Goal: Task Accomplishment & Management: Use online tool/utility

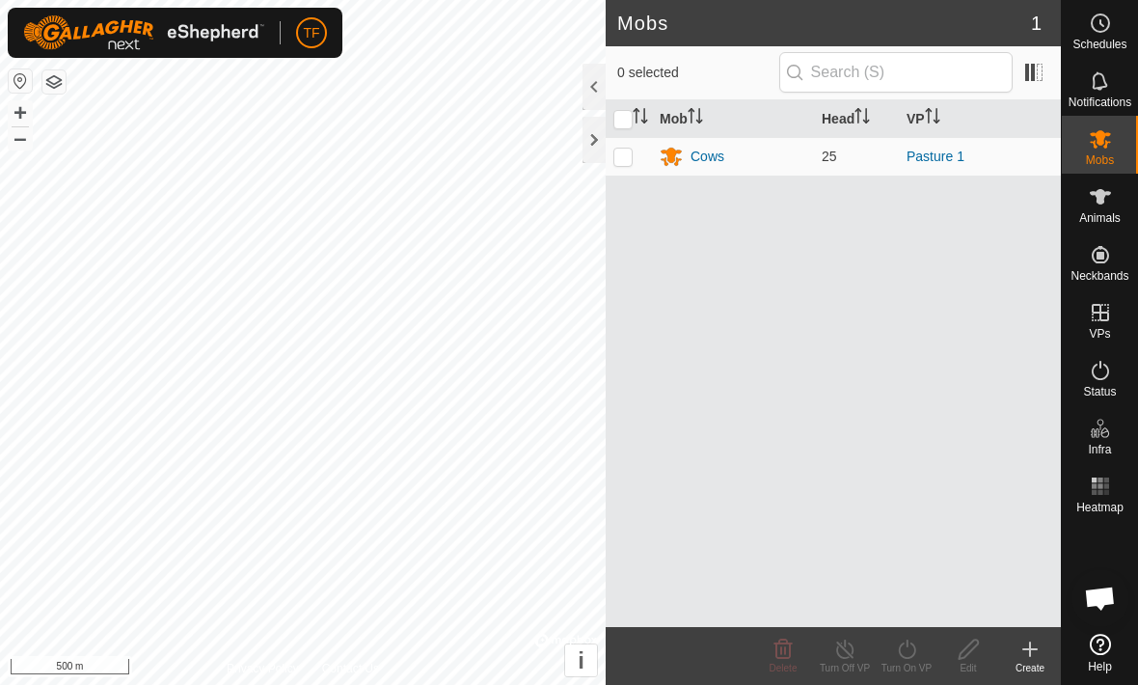
click at [724, 163] on div "Cows" at bounding box center [708, 157] width 34 height 20
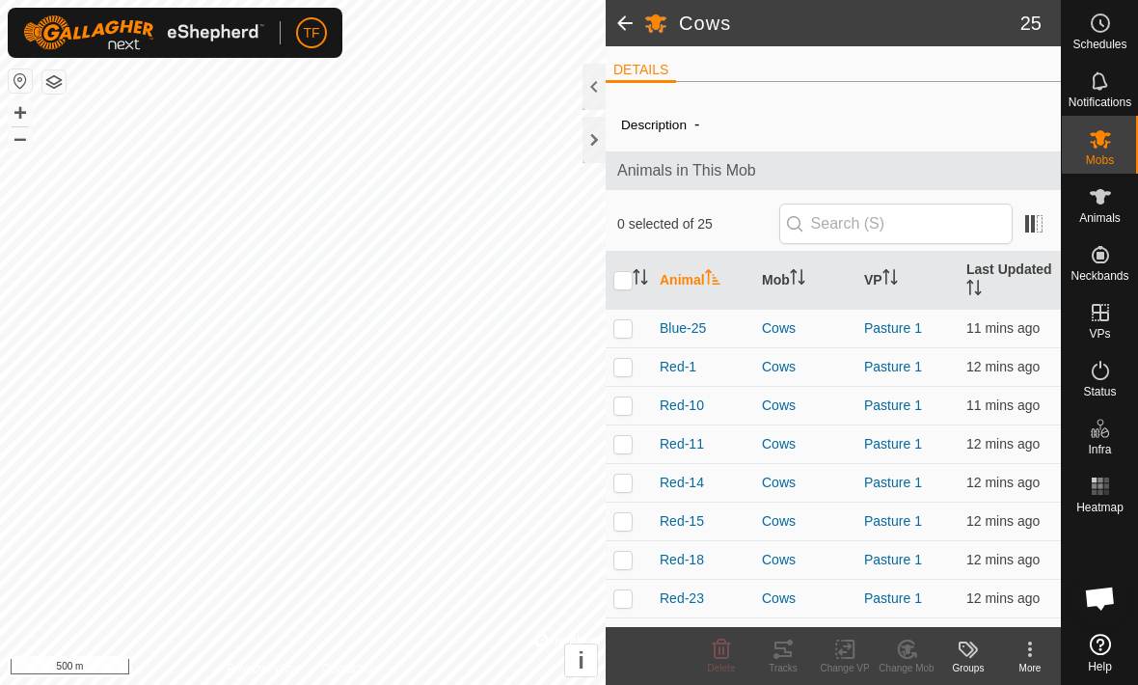
click at [700, 336] on span "Blue-25" at bounding box center [683, 328] width 46 height 20
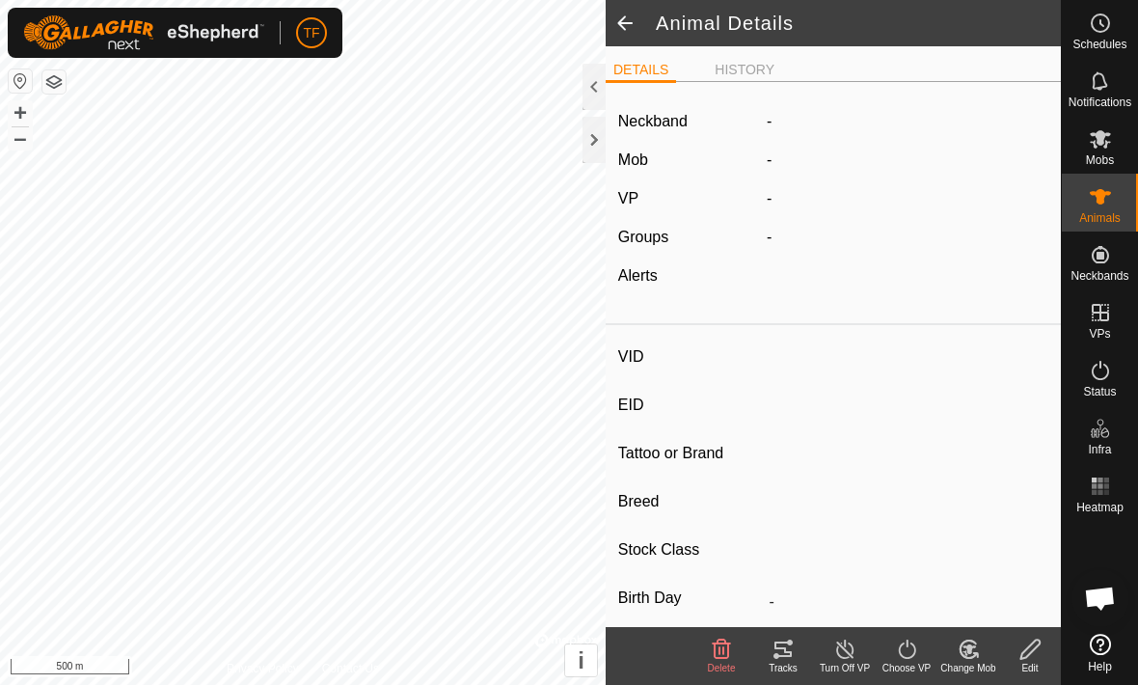
type input "Blue-25"
type input "-"
type input "Cow"
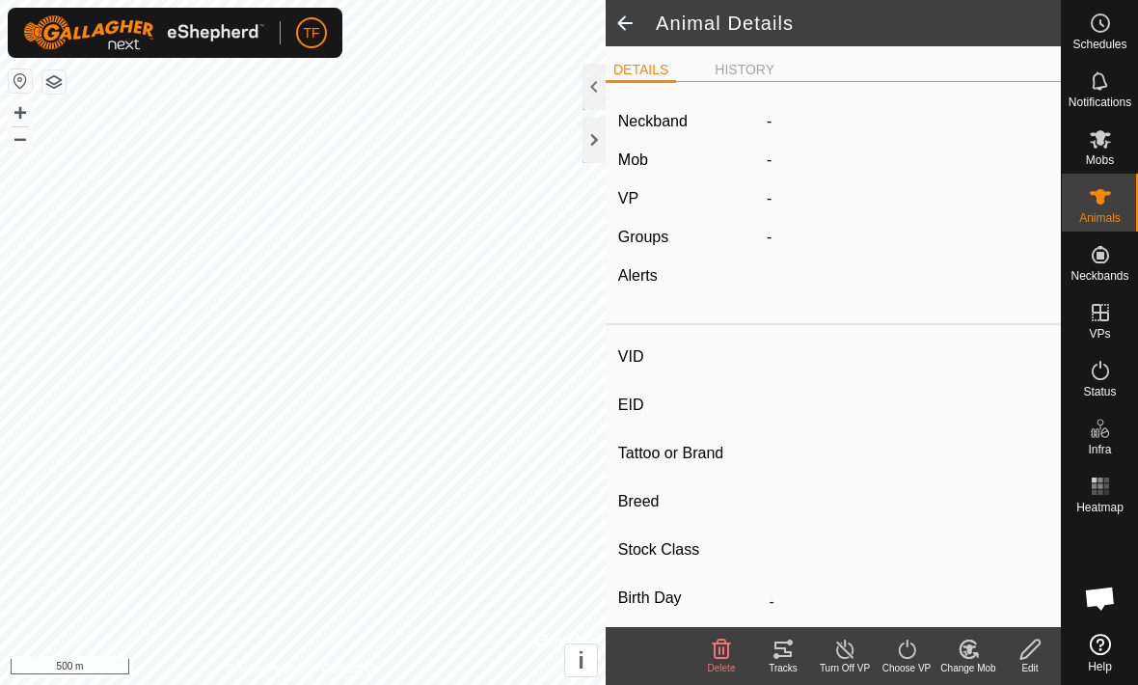
type input "05/2023"
type input "2 years 5 months"
type input "0 kg"
type input "-"
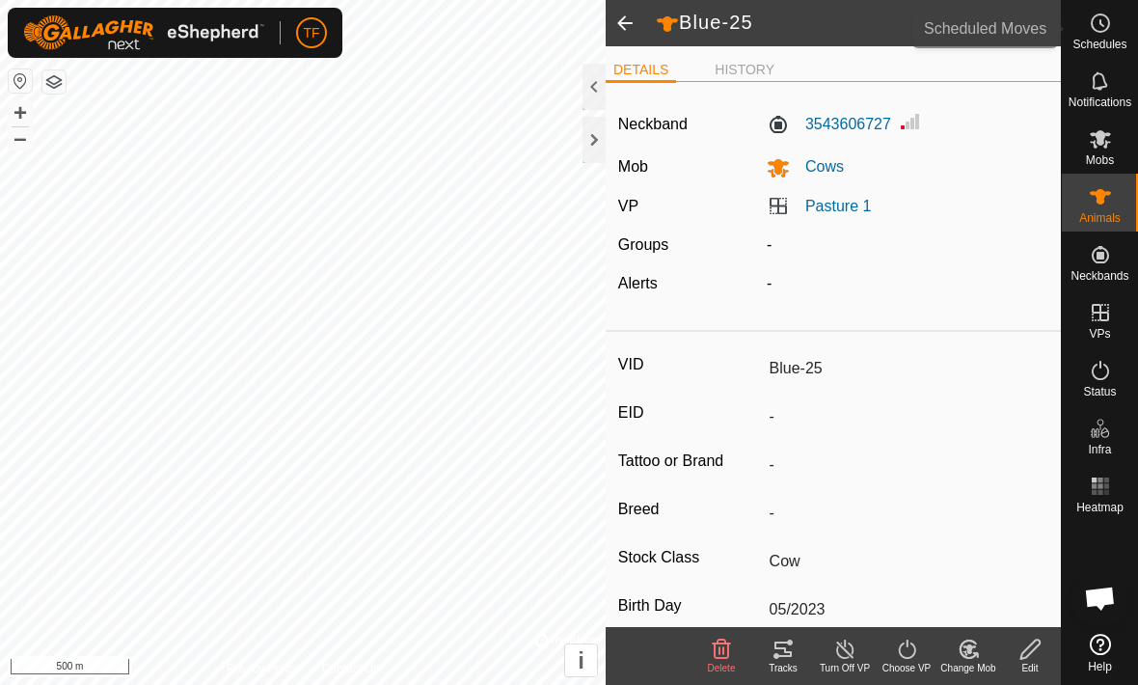
click at [1116, 31] on es-schedule-vp-svg-icon at bounding box center [1100, 23] width 35 height 31
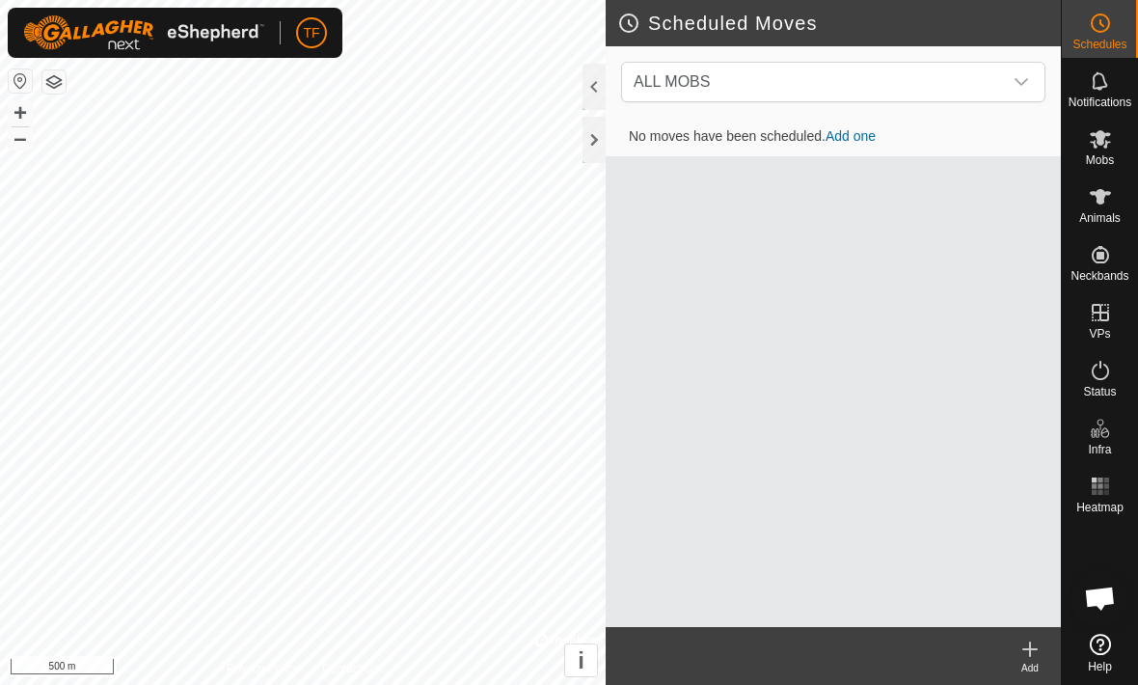
click at [1105, 148] on icon at bounding box center [1100, 139] width 21 height 18
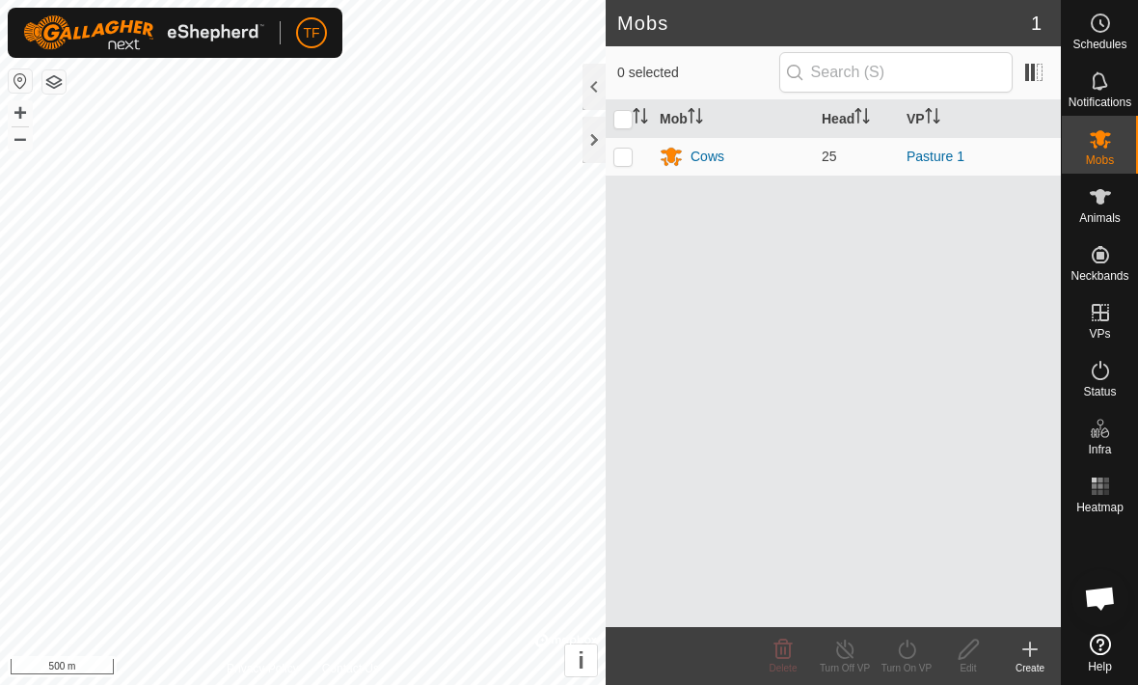
click at [950, 153] on link "Pasture 1" at bounding box center [936, 156] width 58 height 15
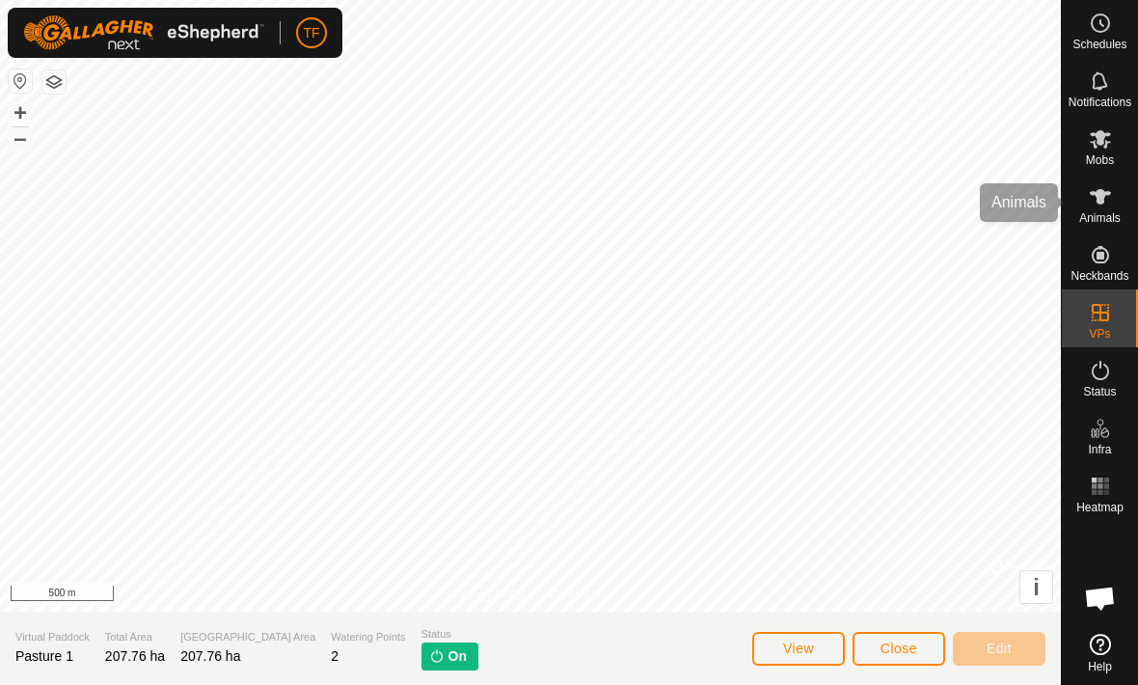
click at [1099, 216] on span "Animals" at bounding box center [1099, 218] width 41 height 12
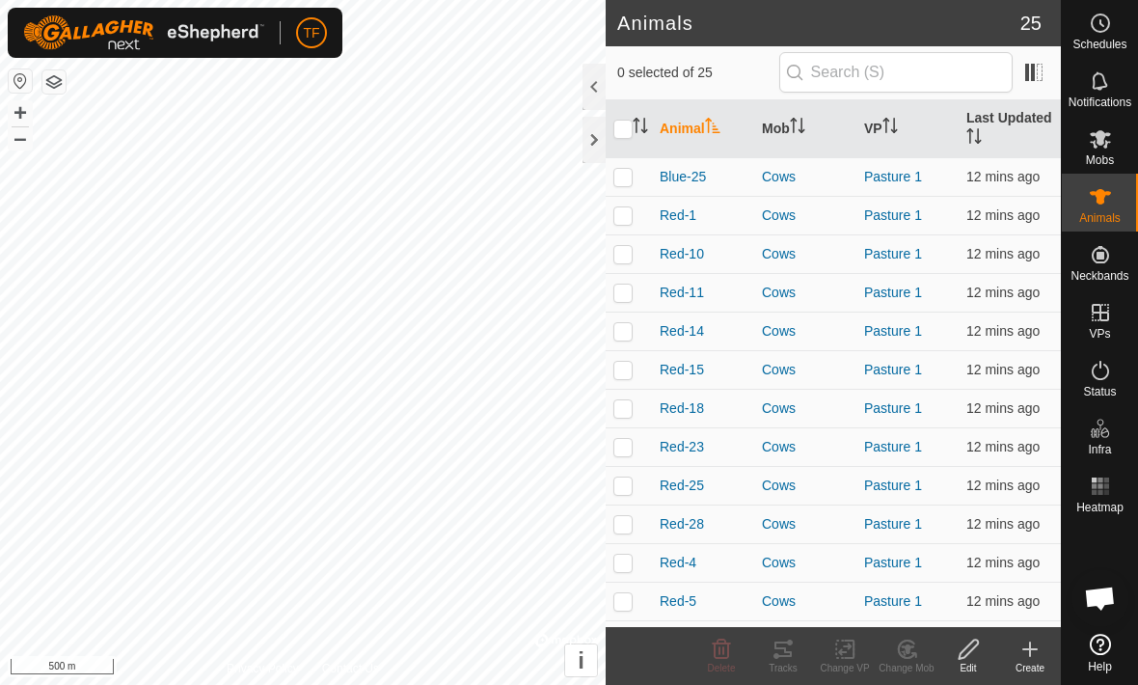
click at [682, 167] on span "Blue-25" at bounding box center [683, 177] width 46 height 20
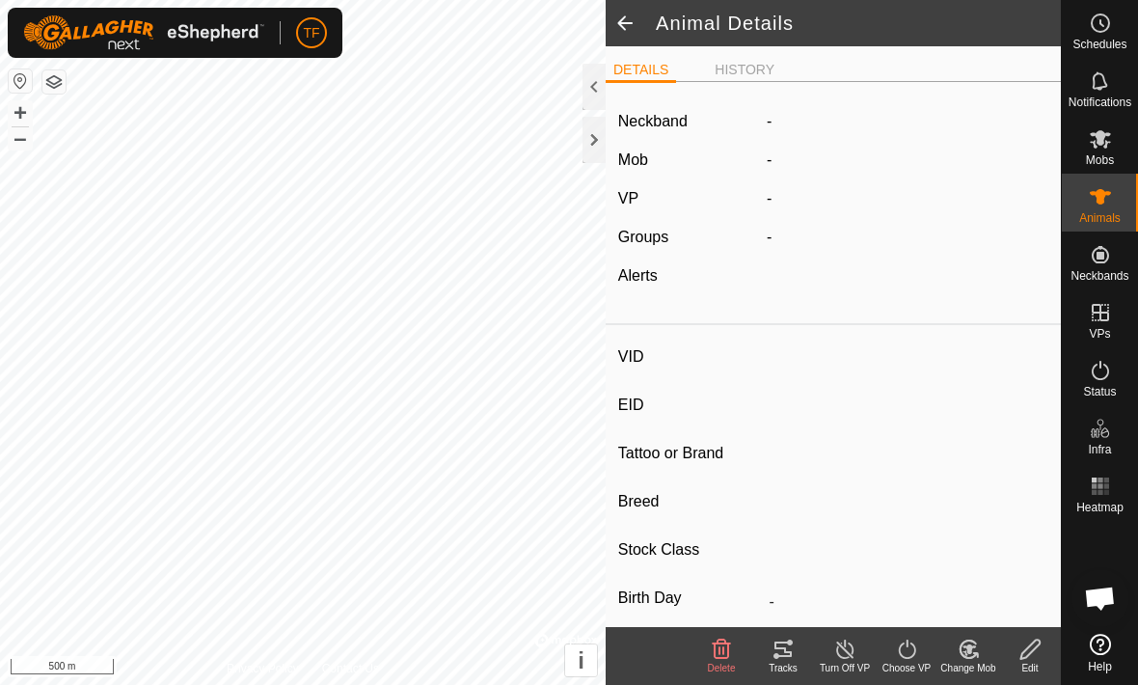
type input "Blue-25"
type input "-"
type input "Cow"
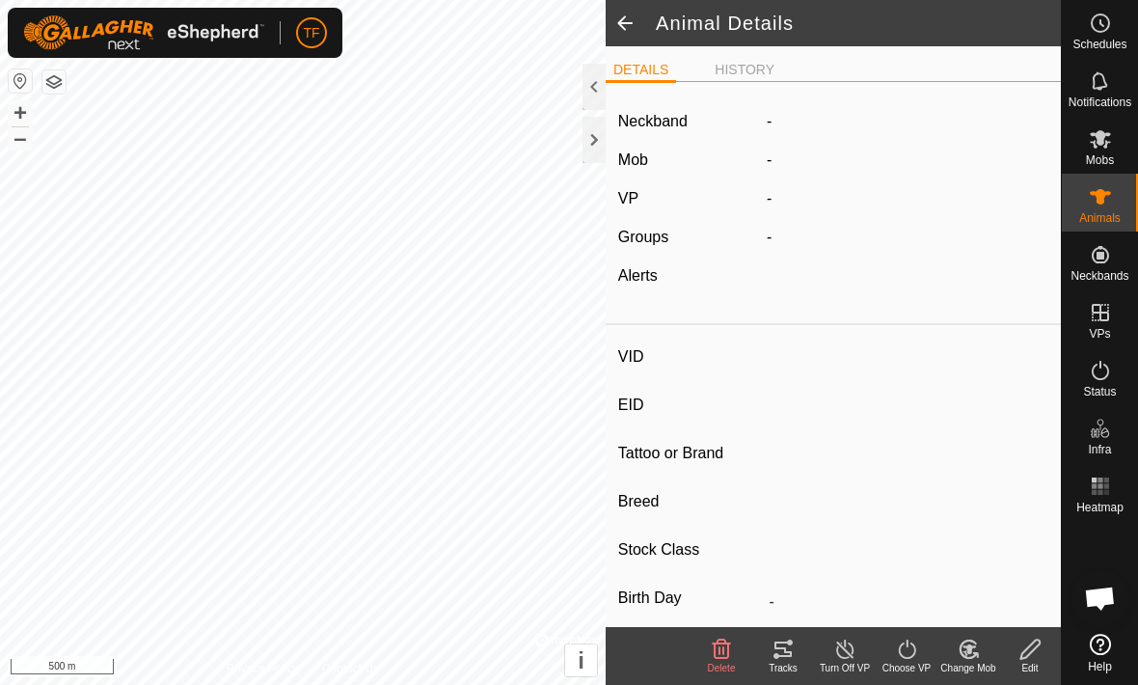
type input "05/2023"
type input "2 years 5 months"
type input "0 kg"
type input "-"
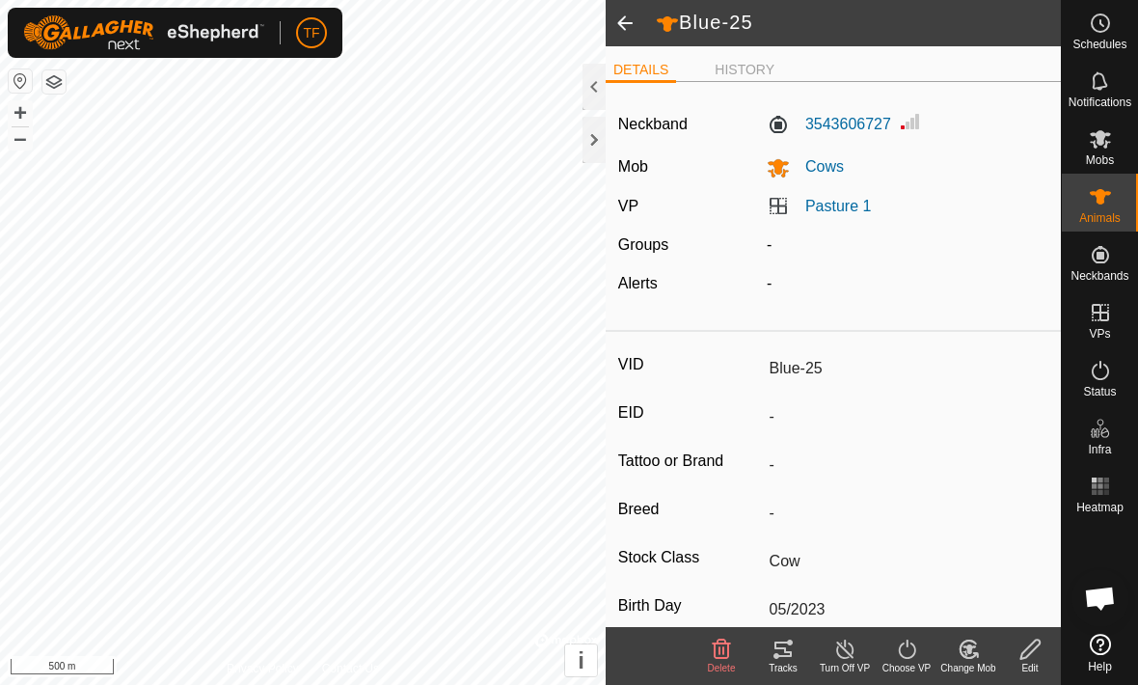
click at [892, 661] on div "Choose VP" at bounding box center [907, 668] width 62 height 14
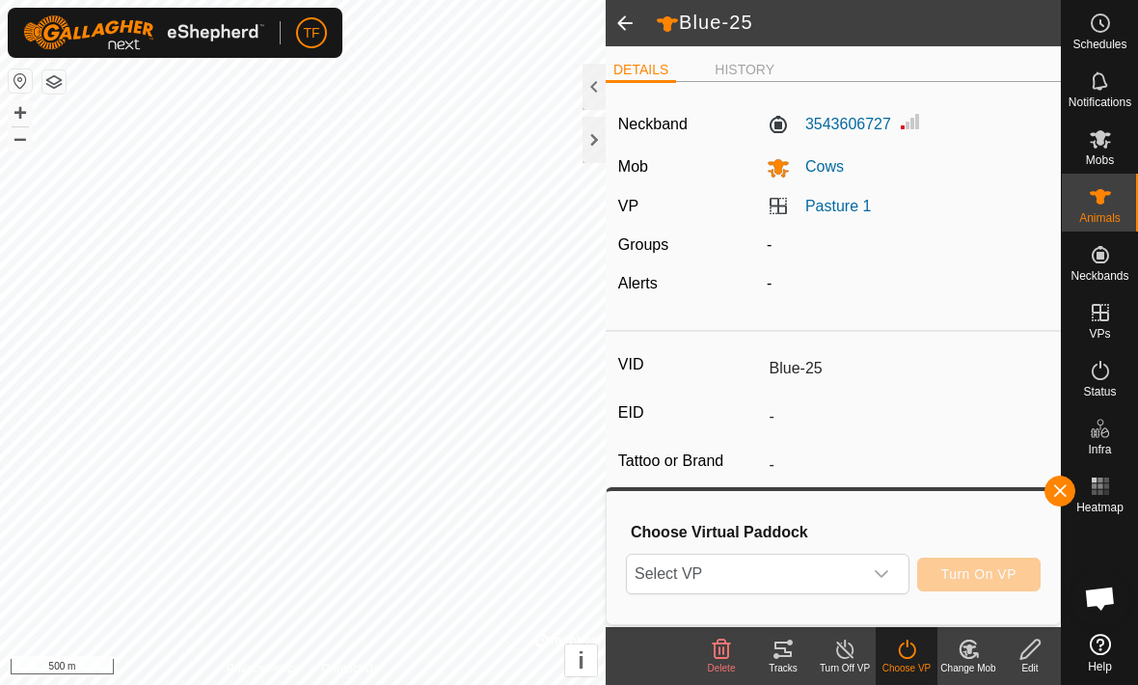
click at [875, 571] on icon "dropdown trigger" at bounding box center [882, 574] width 14 height 8
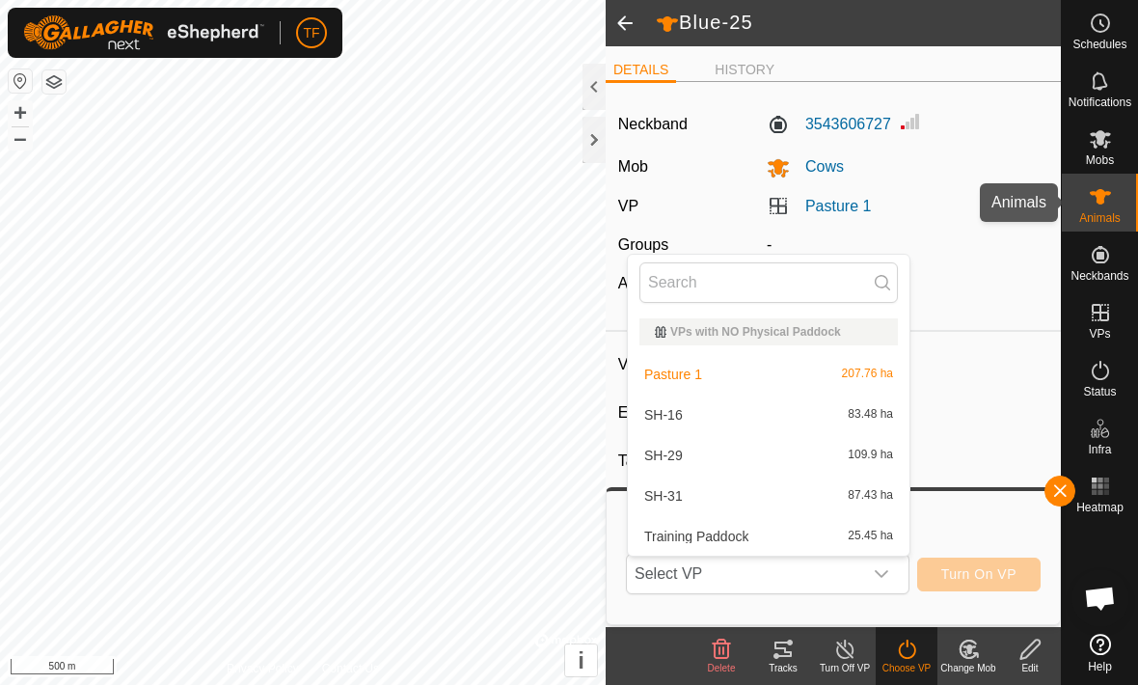
click at [1095, 201] on icon at bounding box center [1100, 196] width 23 height 23
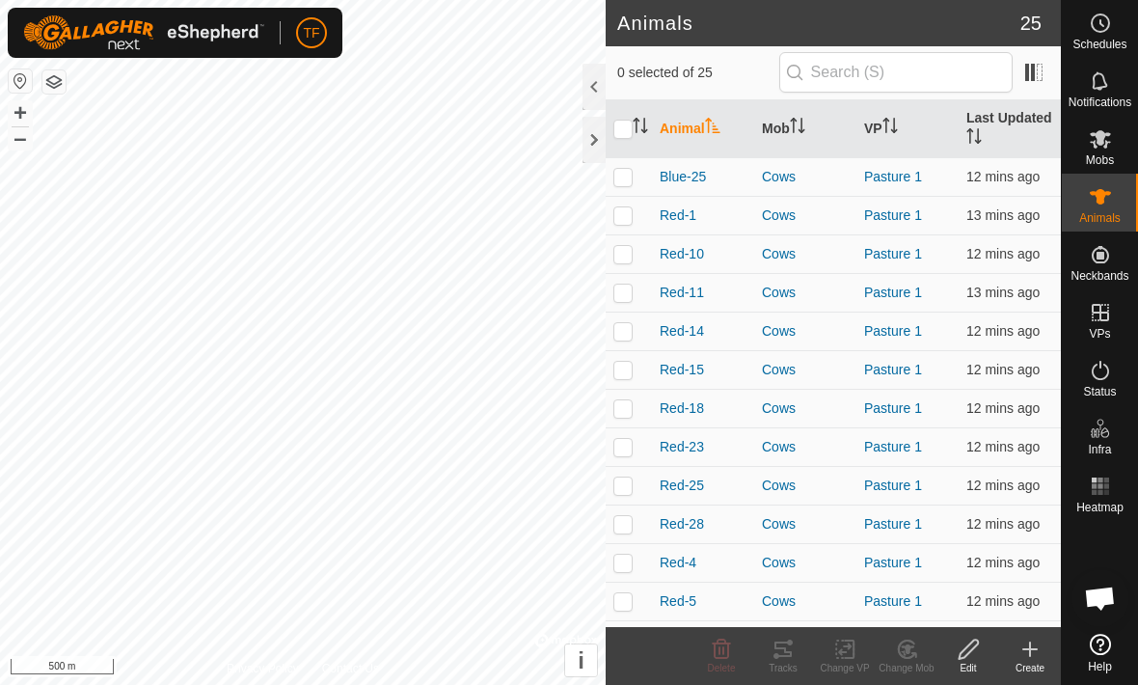
click at [623, 136] on input "checkbox" at bounding box center [622, 129] width 19 height 19
checkbox input "true"
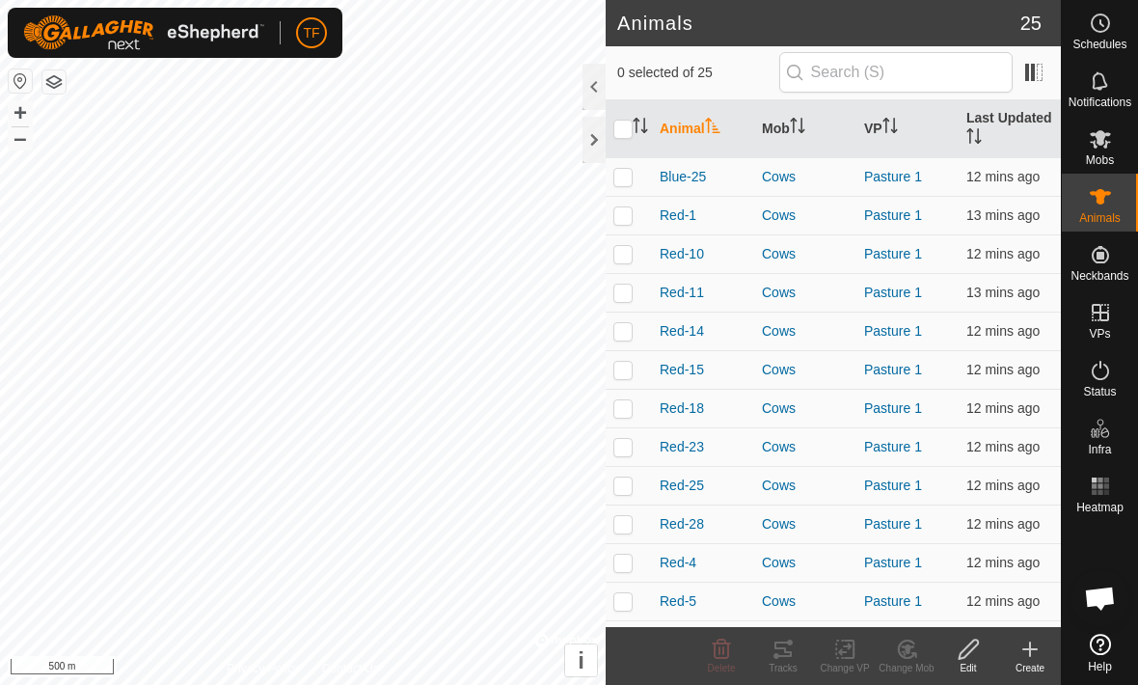
checkbox input "true"
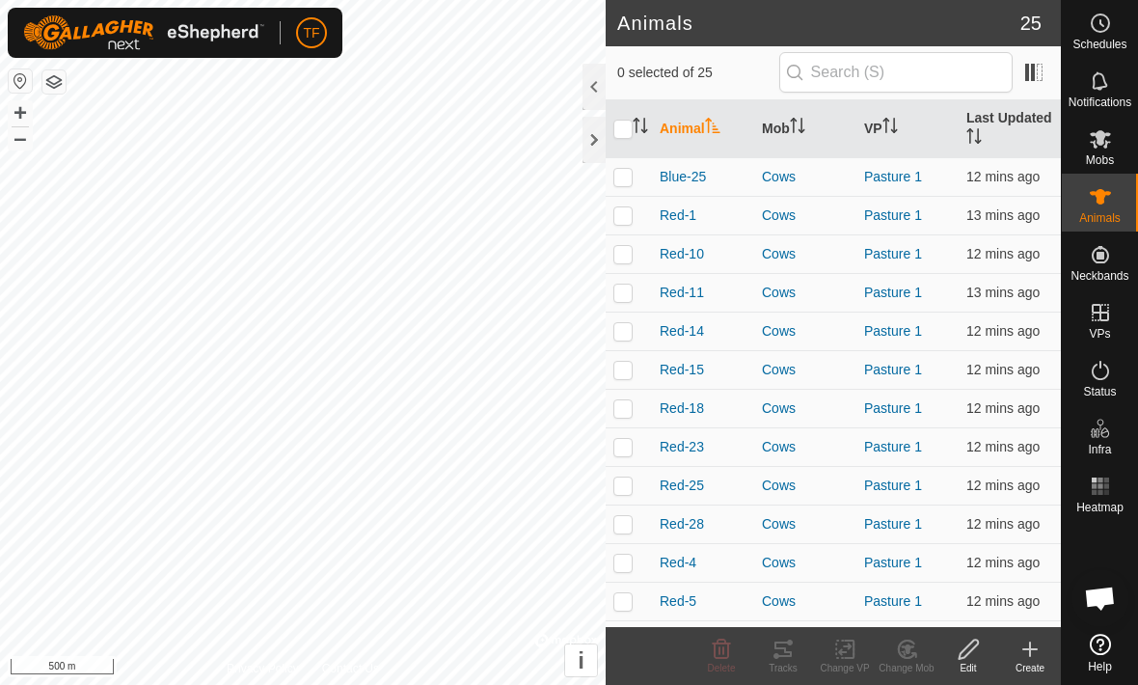
checkbox input "true"
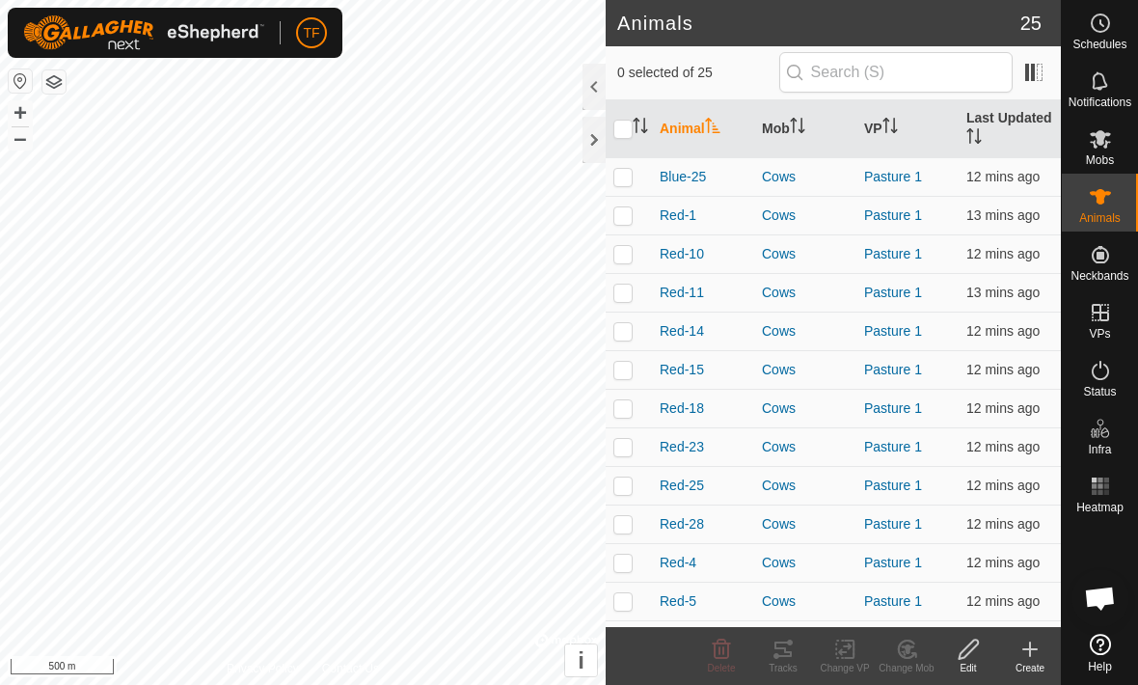
checkbox input "true"
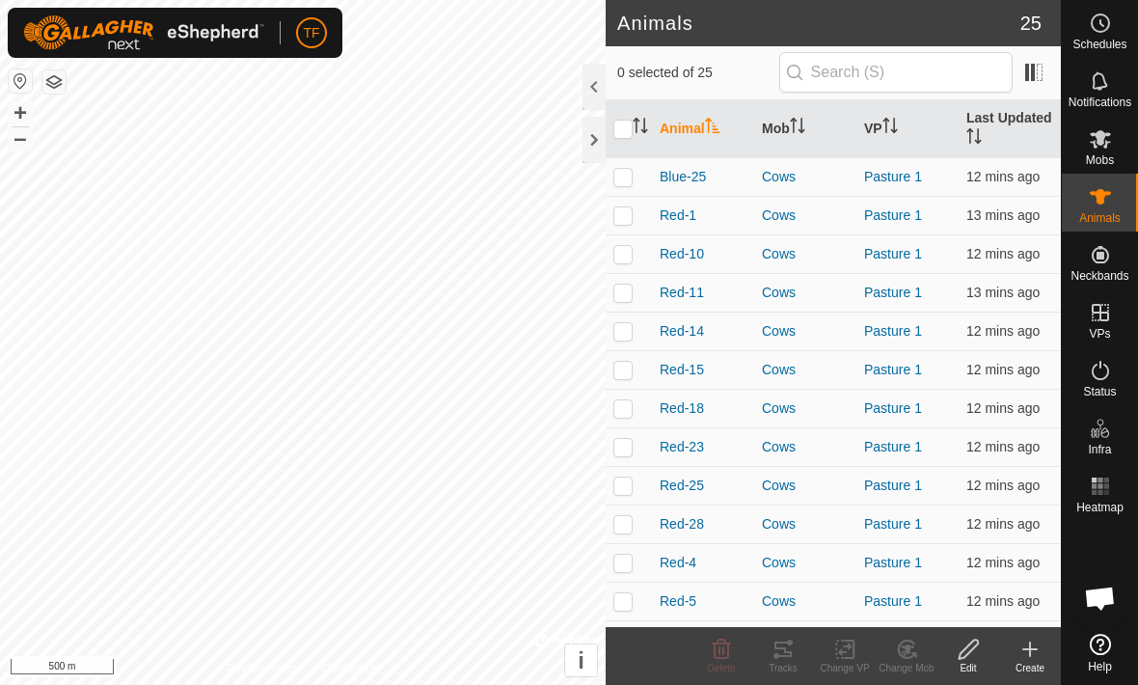
checkbox input "true"
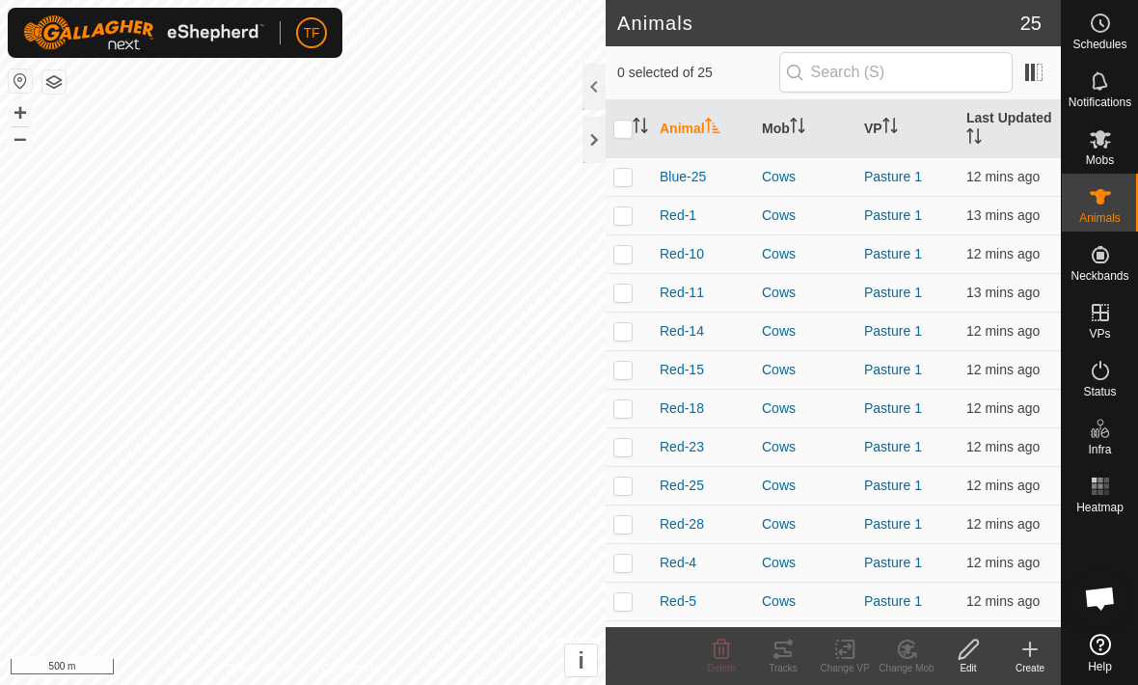
checkbox input "true"
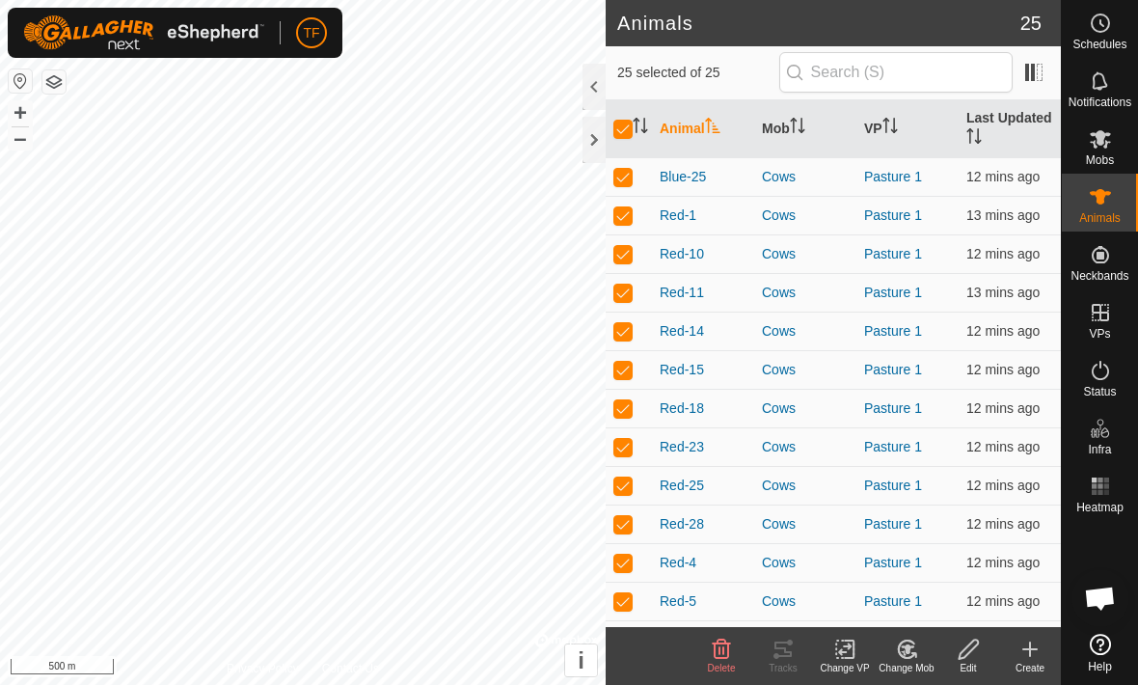
click at [858, 657] on change-vp-svg-icon at bounding box center [845, 649] width 62 height 23
click at [928, 565] on span "Choose VP..." at bounding box center [901, 564] width 89 height 23
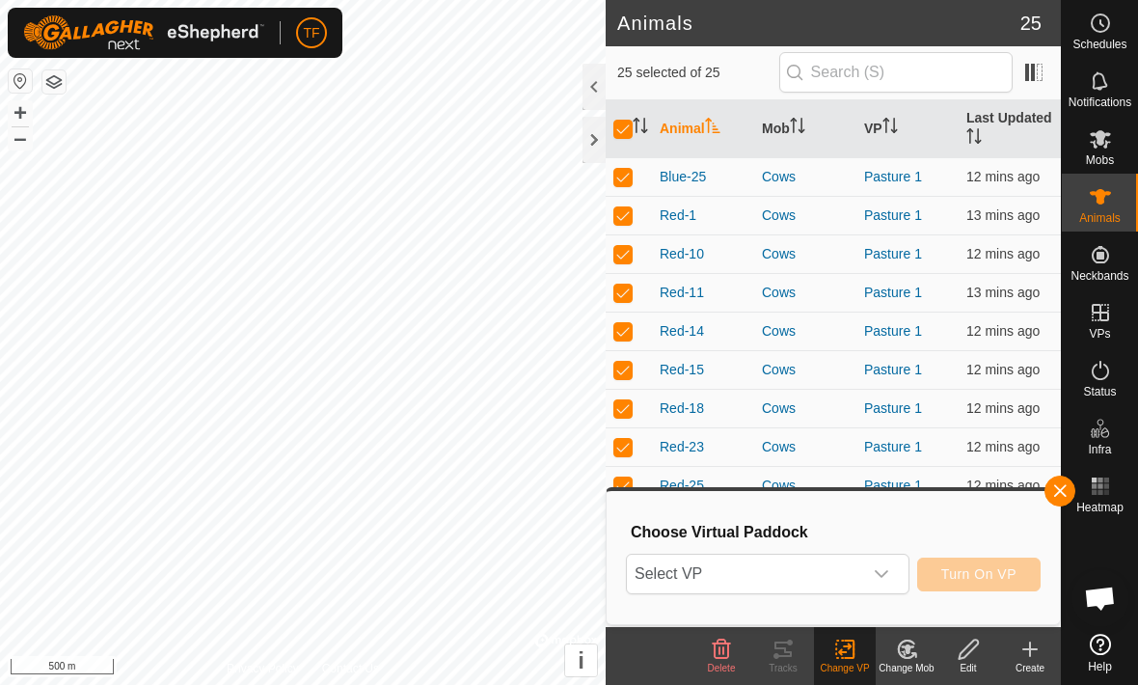
click at [847, 573] on span "Select VP" at bounding box center [744, 574] width 235 height 39
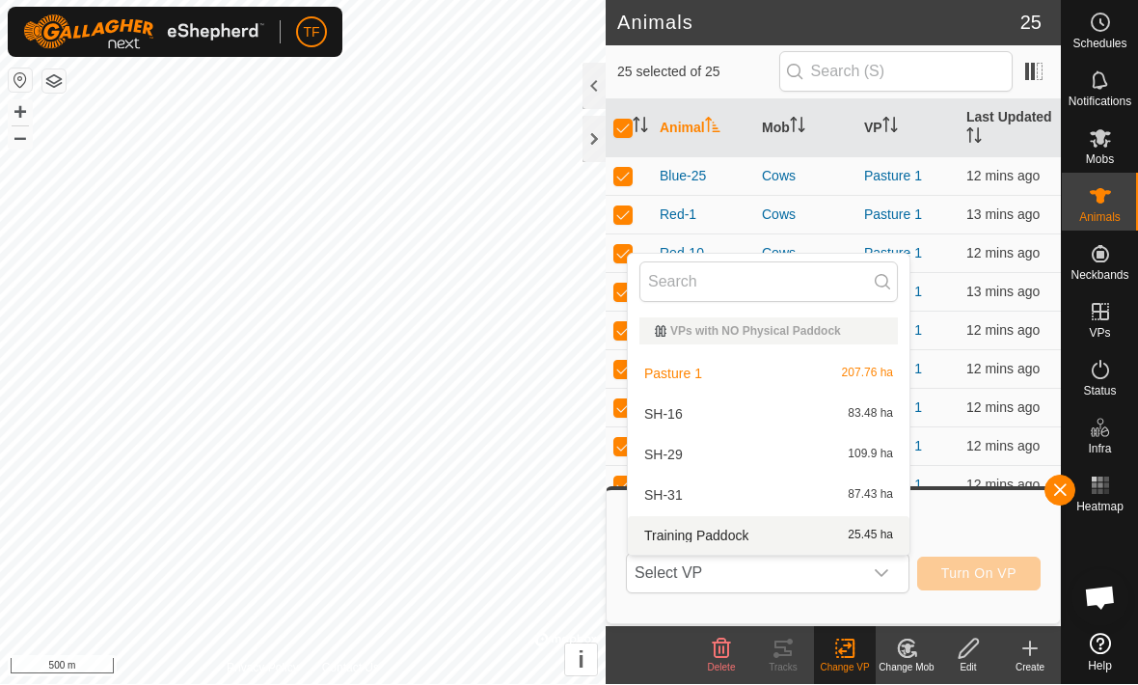
click at [872, 536] on span "25.45 ha" at bounding box center [870, 537] width 45 height 14
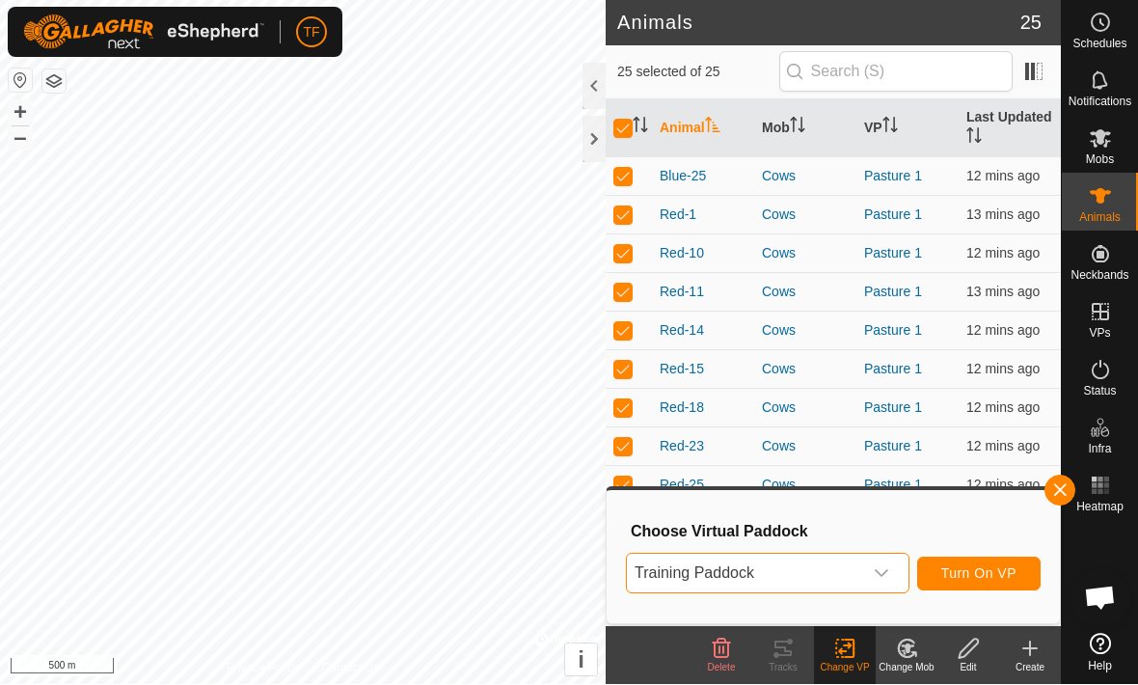
click at [1004, 569] on span "Turn On VP" at bounding box center [978, 573] width 75 height 15
